Goal: Task Accomplishment & Management: Use online tool/utility

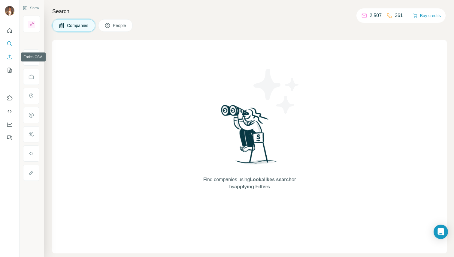
click at [8, 57] on icon "Enrich CSV" at bounding box center [10, 57] width 6 height 6
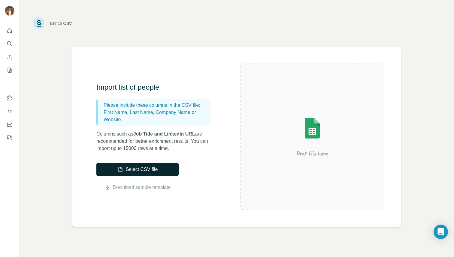
click at [149, 169] on button "Select CSV file" at bounding box center [137, 169] width 82 height 13
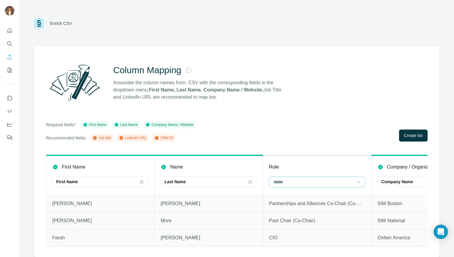
click at [296, 181] on input at bounding box center [313, 182] width 81 height 7
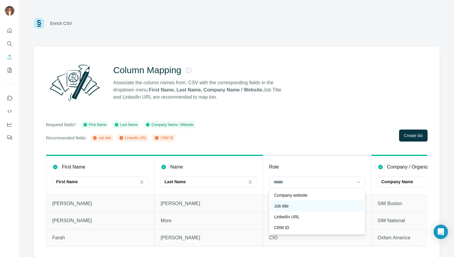
click at [295, 207] on div "Job title" at bounding box center [317, 206] width 86 height 6
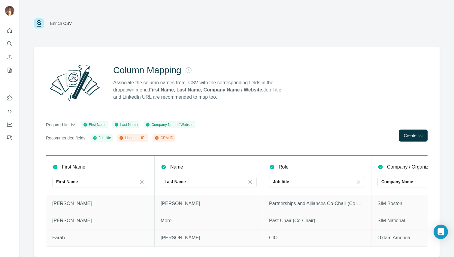
click at [324, 118] on div "Column Mapping Associate the column names from. CSV with the corresponding fiel…" at bounding box center [237, 152] width 406 height 211
click at [413, 132] on button "Create list" at bounding box center [413, 136] width 29 height 12
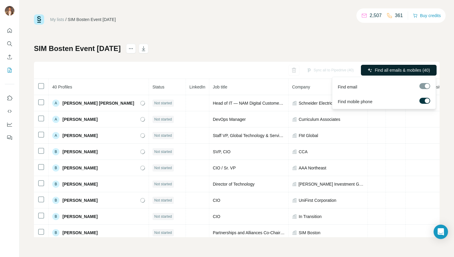
click at [401, 71] on span "Find all emails & mobiles (40)" at bounding box center [402, 70] width 55 height 6
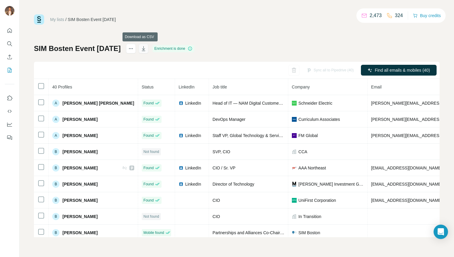
click at [141, 50] on icon "button" at bounding box center [144, 49] width 6 height 6
click at [262, 37] on div "My lists / [PERSON_NAME] Event [DATE] 2,473 324 Buy credits [PERSON_NAME] Event…" at bounding box center [237, 125] width 406 height 223
